Goal: Task Accomplishment & Management: Manage account settings

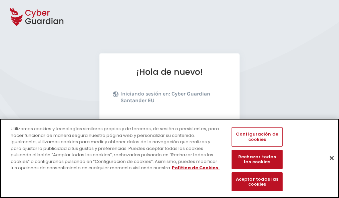
scroll to position [82, 0]
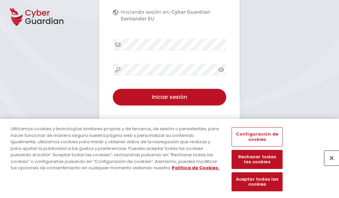
click at [328, 165] on button "Cerrar" at bounding box center [331, 157] width 15 height 15
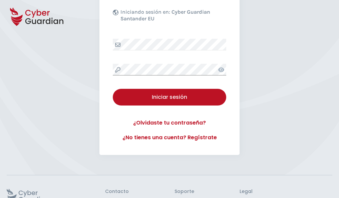
scroll to position [130, 0]
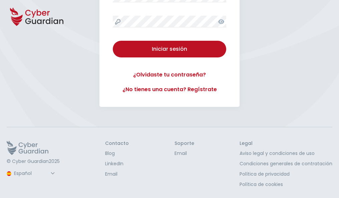
click at [113, 41] on button "Iniciar sesión" at bounding box center [169, 49] width 113 height 17
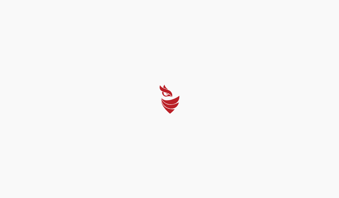
select select "English"
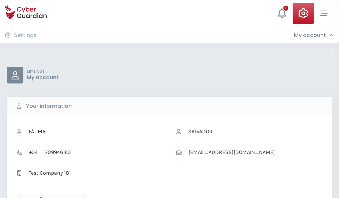
click at [39, 197] on icon "button" at bounding box center [39, 200] width 6 height 6
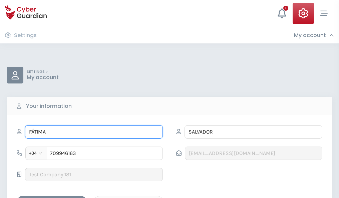
click at [94, 132] on input "FÁTIMA" at bounding box center [94, 131] width 138 height 13
type input "F"
type input "Lina"
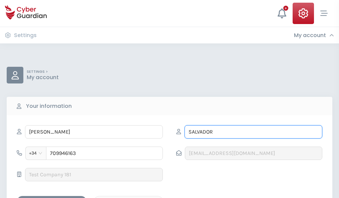
click at [253, 132] on input "SALVADOR" at bounding box center [253, 131] width 138 height 13
type input "S"
type input "Cisneros"
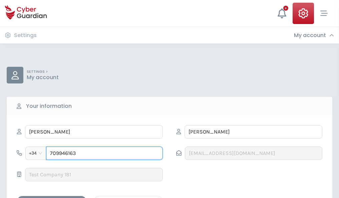
click at [104, 153] on input "709946163" at bounding box center [104, 152] width 117 height 13
type input "7"
type input "703786937"
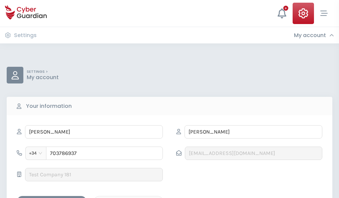
click at [52, 197] on div "Save changes" at bounding box center [52, 201] width 60 height 8
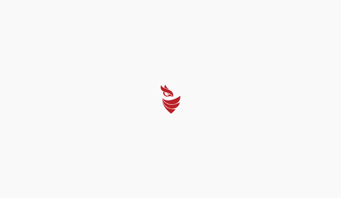
select select "English"
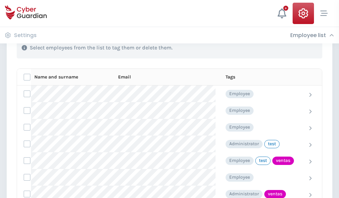
scroll to position [302, 0]
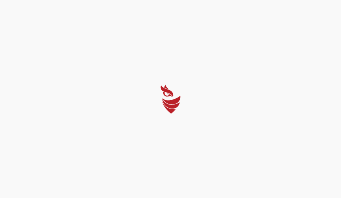
select select "English"
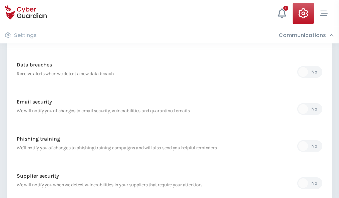
scroll to position [351, 0]
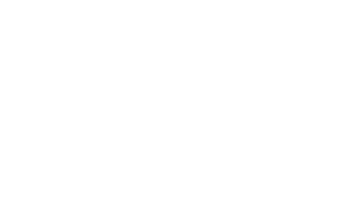
select select "English"
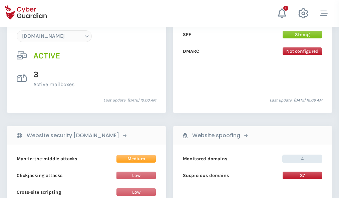
scroll to position [710, 0]
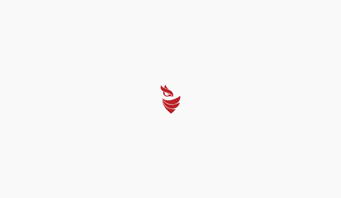
select select "English"
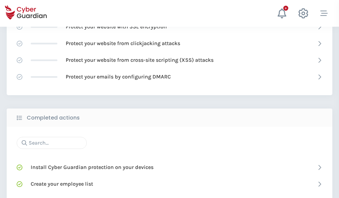
scroll to position [444, 0]
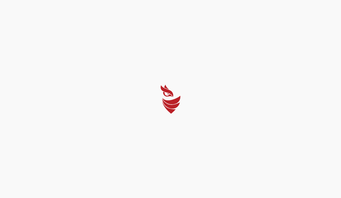
select select "English"
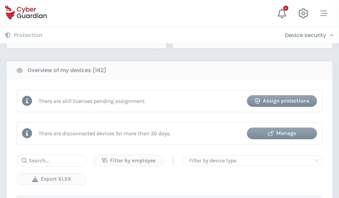
scroll to position [646, 0]
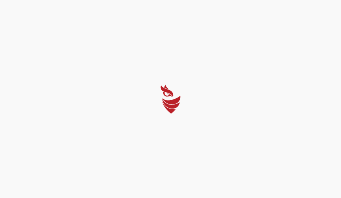
select select "English"
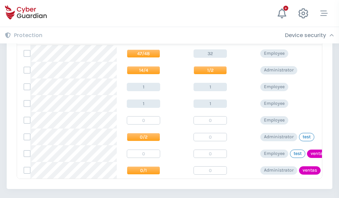
scroll to position [309, 0]
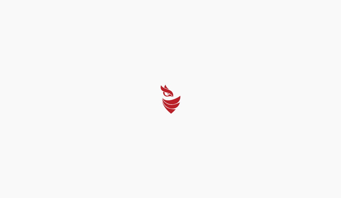
select select "English"
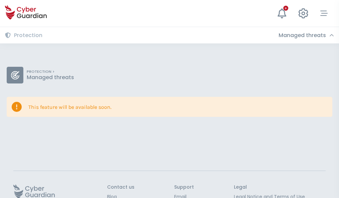
scroll to position [43, 0]
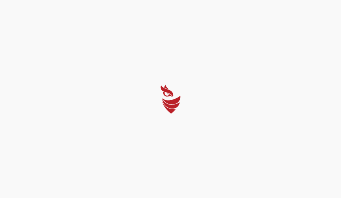
select select "English"
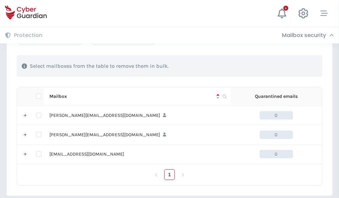
scroll to position [309, 0]
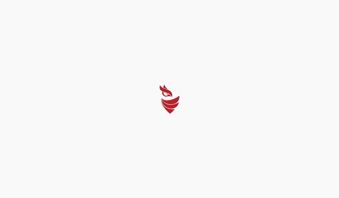
select select "English"
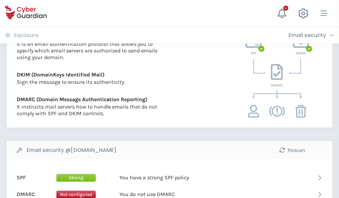
scroll to position [360, 0]
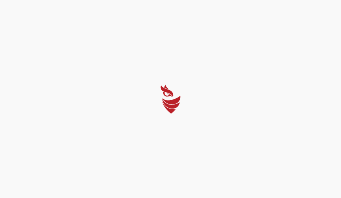
select select "English"
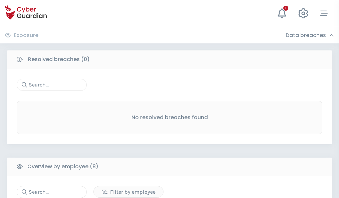
scroll to position [568, 0]
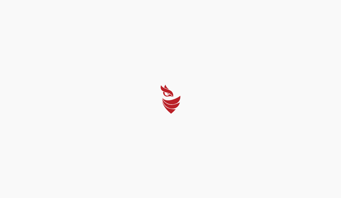
select select "English"
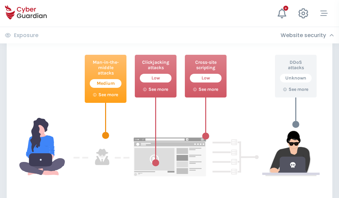
scroll to position [363, 0]
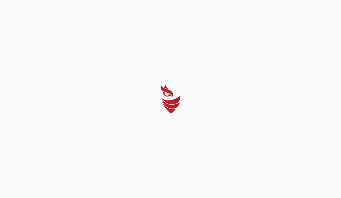
select select "English"
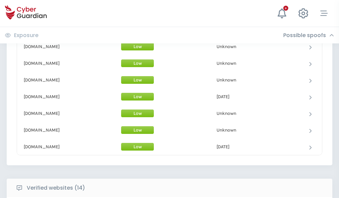
scroll to position [650, 0]
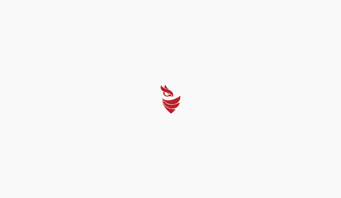
select select "English"
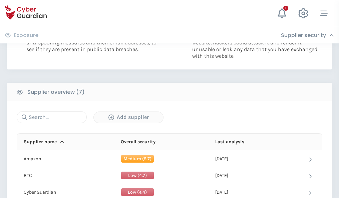
scroll to position [432, 0]
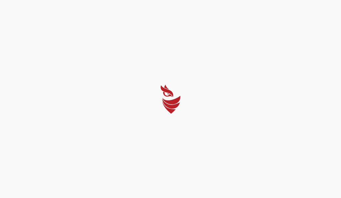
select select "English"
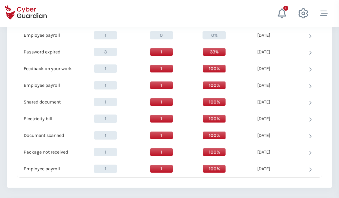
scroll to position [683, 0]
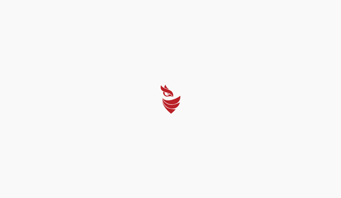
select select "English"
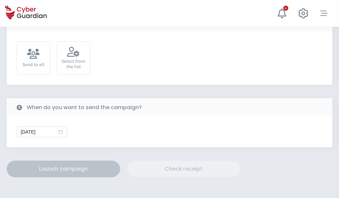
scroll to position [244, 0]
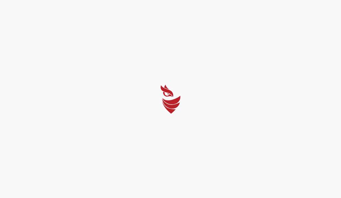
select select "English"
